Goal: Transaction & Acquisition: Purchase product/service

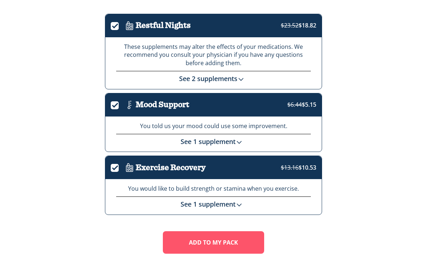
scroll to position [95, 0]
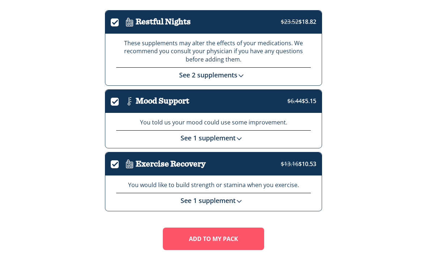
click at [240, 199] on img at bounding box center [239, 201] width 7 height 7
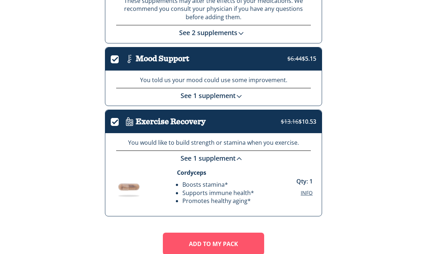
scroll to position [139, 0]
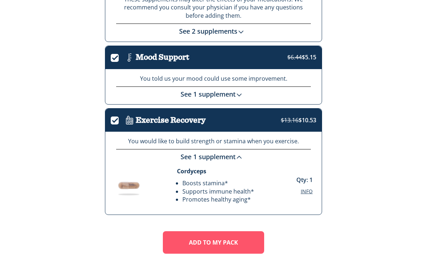
click at [306, 188] on span "Info" at bounding box center [307, 191] width 12 height 7
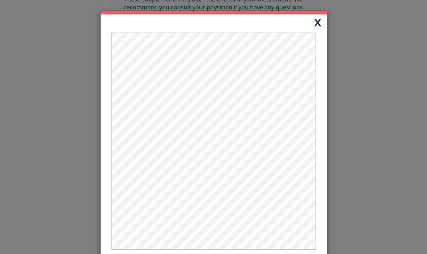
scroll to position [143, 0]
click at [314, 23] on button "X" at bounding box center [318, 21] width 18 height 15
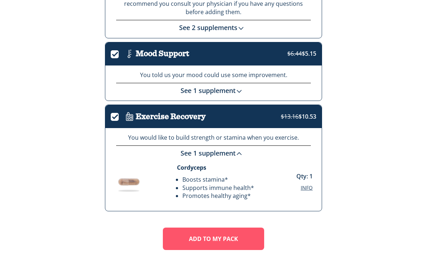
click at [237, 150] on img at bounding box center [239, 153] width 7 height 7
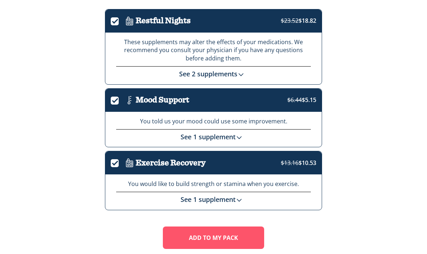
scroll to position [95, 0]
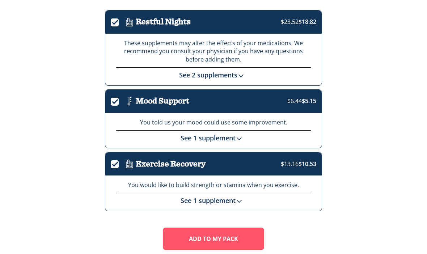
click at [116, 99] on label "." at bounding box center [117, 100] width 13 height 8
click at [111, 102] on input "." at bounding box center [111, 102] width 0 height 0
checkbox input "false"
click at [117, 23] on label "." at bounding box center [117, 21] width 13 height 8
click at [111, 23] on input "." at bounding box center [111, 23] width 0 height 0
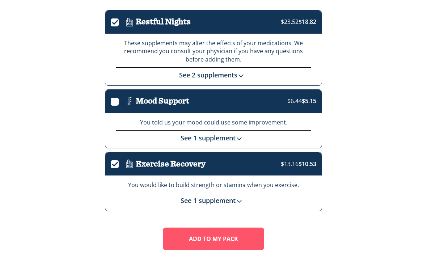
checkbox input "false"
click at [243, 67] on div "See 2 supplements" at bounding box center [213, 73] width 195 height 13
click at [242, 75] on img at bounding box center [241, 75] width 7 height 7
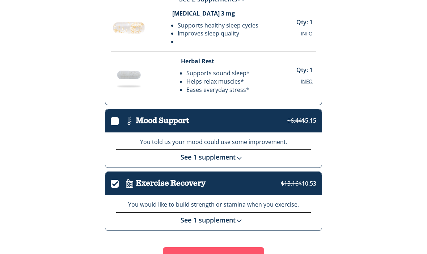
scroll to position [190, 0]
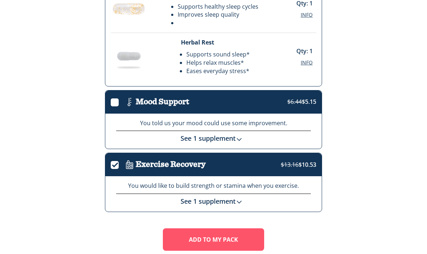
click at [241, 136] on img at bounding box center [239, 139] width 7 height 7
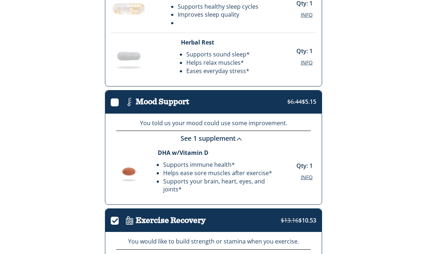
click at [118, 103] on label "." at bounding box center [117, 101] width 13 height 8
click at [111, 103] on input "." at bounding box center [111, 103] width 0 height 0
checkbox input "true"
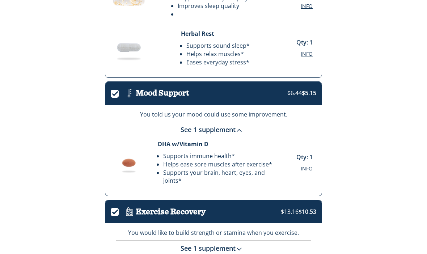
scroll to position [246, 0]
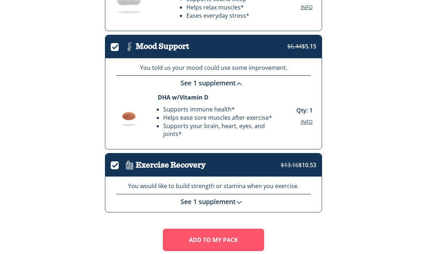
click at [243, 234] on button "Add To MY Pack" at bounding box center [213, 240] width 101 height 22
